Goal: Communication & Community: Answer question/provide support

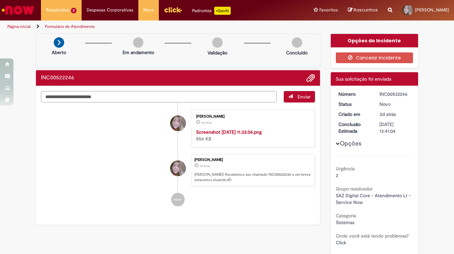
click at [161, 92] on textarea "Digite sua mensagem aqui..." at bounding box center [159, 96] width 236 height 11
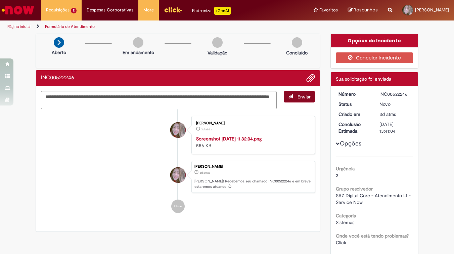
type textarea "**********"
click at [293, 94] on button "Enviar" at bounding box center [299, 96] width 31 height 11
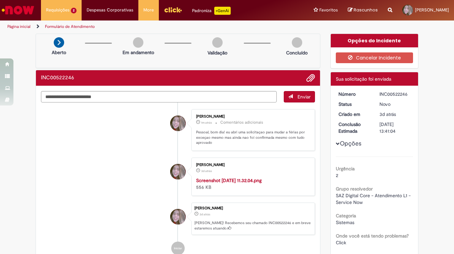
click at [134, 161] on li "[PERSON_NAME] 3d atrás 3 dias atrás Screenshot [DATE] 11.32.04.png 556 KB" at bounding box center [178, 176] width 274 height 38
click at [222, 102] on ul "[PERSON_NAME] 2m atrás 2 minutos atrás Comentários adicionais Pessoal, bom dia!…" at bounding box center [178, 181] width 274 height 159
click at [306, 77] on button "Adicionar anexos" at bounding box center [310, 78] width 9 height 9
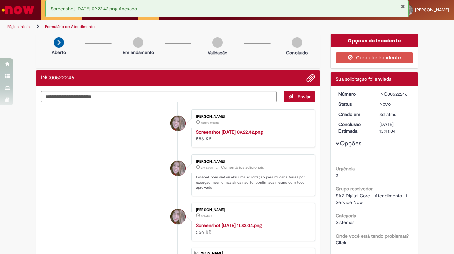
click at [149, 147] on li "[PERSON_NAME] Agora mesmo Agora mesmo Screenshot [DATE] 09.22.42.png 586 KB" at bounding box center [178, 128] width 274 height 38
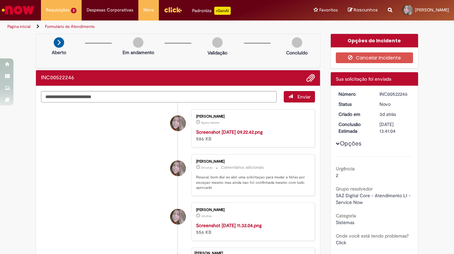
click at [153, 147] on li "[PERSON_NAME] Agora mesmo Agora mesmo Screenshot [DATE] 09.22.42.png 586 KB" at bounding box center [178, 128] width 274 height 38
click at [307, 79] on span "Adicionar anexos" at bounding box center [311, 78] width 8 height 8
click at [142, 147] on li "[PERSON_NAME] Agora mesmo Agora mesmo Screenshot [DATE] 09.22.42.png 586 KB" at bounding box center [178, 128] width 274 height 38
click at [107, 147] on li "[PERSON_NAME] 1m atrás 1m atrás Screenshot [DATE] 09.22.42.png 586 KB" at bounding box center [178, 128] width 274 height 38
